Goal: Go to known website: Access a specific website the user already knows

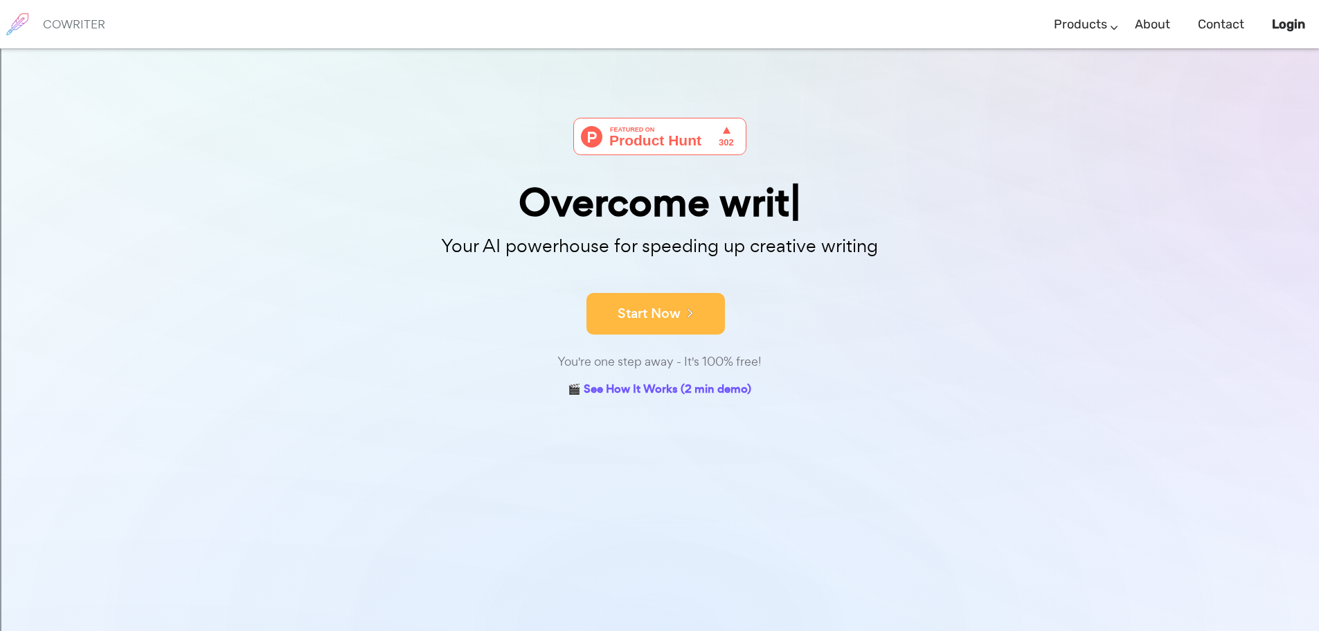
click at [657, 308] on button "Start Now" at bounding box center [656, 314] width 139 height 42
